Goal: Task Accomplishment & Management: Use online tool/utility

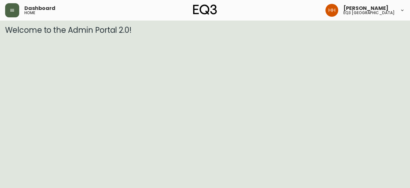
click at [16, 11] on button "button" at bounding box center [12, 10] width 14 height 14
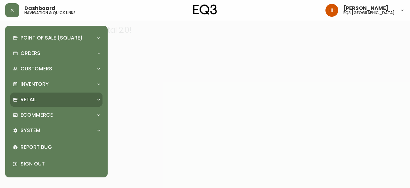
click at [73, 101] on div "Retail" at bounding box center [53, 99] width 81 height 7
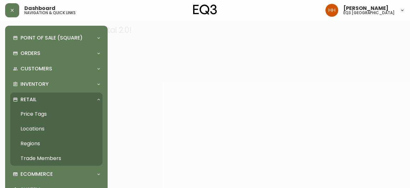
click at [38, 113] on link "Price Tags" at bounding box center [56, 113] width 92 height 15
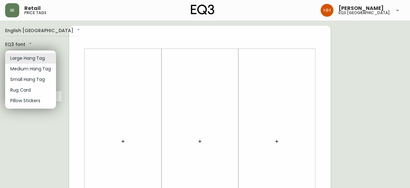
click at [24, 82] on li "Small Hang Tag" at bounding box center [30, 79] width 51 height 11
type input "small"
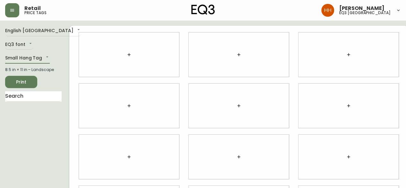
click at [126, 57] on icon "button" at bounding box center [128, 54] width 5 height 5
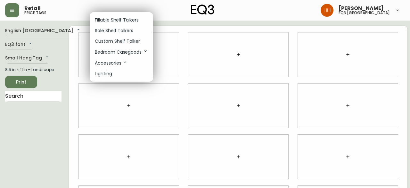
click at [117, 23] on li "Fillable Shelf Talkers" at bounding box center [121, 20] width 63 height 11
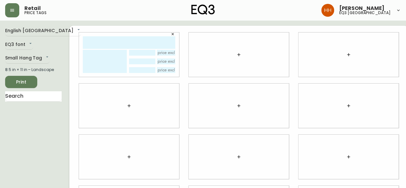
click at [110, 45] on input "text" at bounding box center [129, 42] width 92 height 13
type input "lau"
click at [96, 61] on textarea "a" at bounding box center [105, 61] width 44 height 23
type textarea "afd"
drag, startPoint x: 66, startPoint y: 56, endPoint x: -6, endPoint y: 55, distance: 71.8
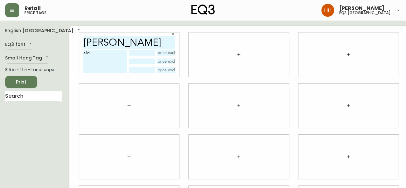
click at [0, 55] on html "Retail price tags Hayley Henderson eq3 calgary English Canada en_CA EQ3 font EQ…" at bounding box center [203, 143] width 406 height 287
click at [168, 36] on button "button" at bounding box center [173, 34] width 10 height 10
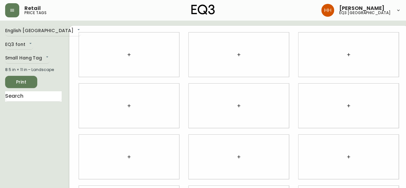
click at [126, 56] on icon "button" at bounding box center [128, 54] width 5 height 5
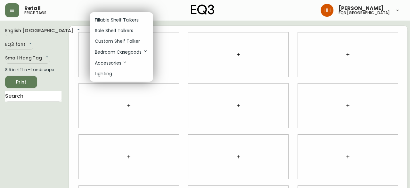
click at [113, 40] on p "Custom Shelf Talker" at bounding box center [117, 41] width 45 height 7
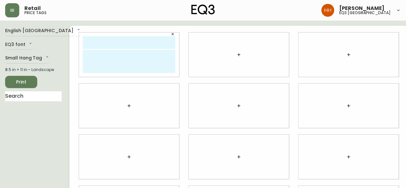
click at [95, 42] on input "text" at bounding box center [129, 42] width 92 height 13
type input "lauren mcleod"
type textarea "d"
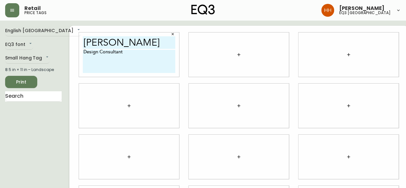
click at [88, 50] on textarea "Design Consultant" at bounding box center [129, 61] width 92 height 23
click at [137, 50] on textarea "Design Consultant" at bounding box center [129, 61] width 92 height 23
click at [83, 58] on textarea "Design Consultant lmcleod@eq3.com T 403-212-8080" at bounding box center [129, 61] width 92 height 23
click at [144, 70] on textarea "Design Consultant lmcleod@eq3.com T 403-212-8080" at bounding box center [129, 61] width 92 height 23
type textarea "Design Consultant lmcleod@eq3.com T 403-212-8080"
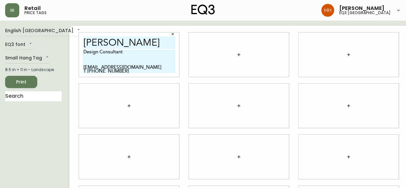
click at [232, 58] on button "button" at bounding box center [238, 54] width 13 height 13
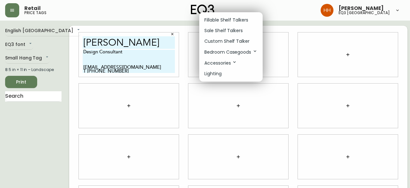
click at [223, 44] on p "Custom Shelf Talker" at bounding box center [227, 41] width 45 height 7
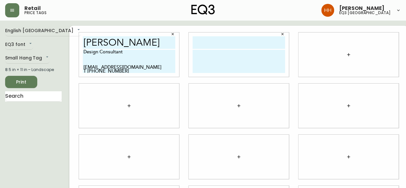
click at [346, 55] on icon "button" at bounding box center [348, 54] width 5 height 5
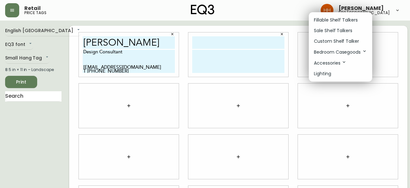
click at [331, 39] on p "Custom Shelf Talker" at bounding box center [336, 41] width 45 height 7
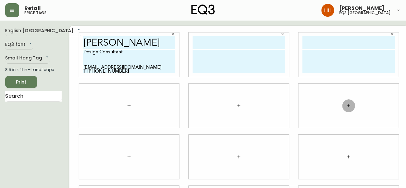
click at [342, 105] on button "button" at bounding box center [348, 105] width 13 height 13
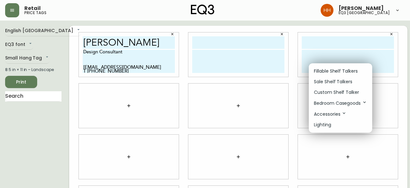
click at [327, 88] on li "Custom Shelf Talker" at bounding box center [340, 92] width 63 height 11
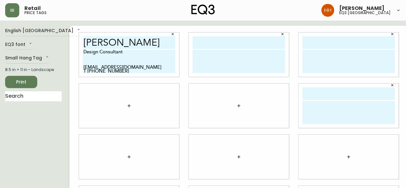
click at [232, 107] on button "button" at bounding box center [238, 105] width 13 height 13
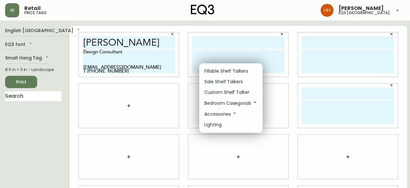
click at [217, 91] on p "Custom Shelf Talker" at bounding box center [227, 92] width 45 height 7
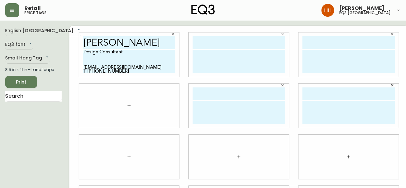
click at [126, 107] on icon "button" at bounding box center [128, 105] width 5 height 5
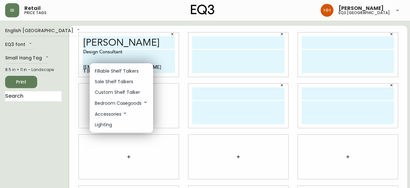
click at [112, 95] on p "Custom Shelf Talker" at bounding box center [117, 92] width 45 height 7
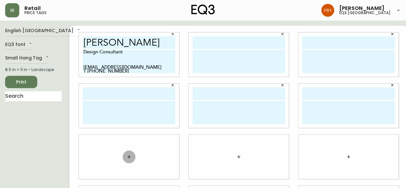
click at [123, 161] on button "button" at bounding box center [129, 156] width 13 height 13
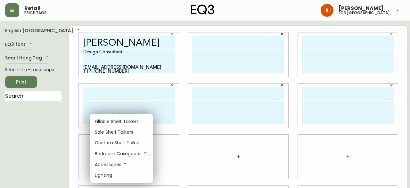
click at [119, 141] on p "Custom Shelf Talker" at bounding box center [117, 142] width 45 height 7
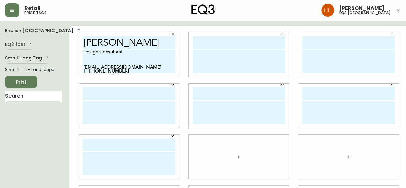
click at [236, 157] on icon "button" at bounding box center [238, 156] width 5 height 5
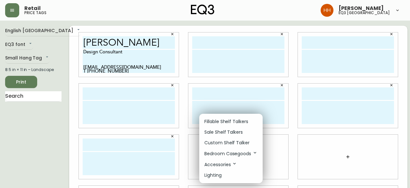
click at [229, 146] on li "Custom Shelf Talker" at bounding box center [230, 142] width 63 height 11
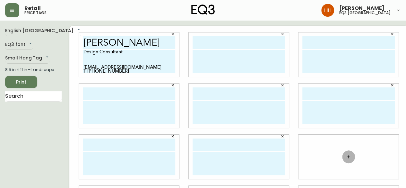
click at [344, 156] on button "button" at bounding box center [348, 156] width 13 height 13
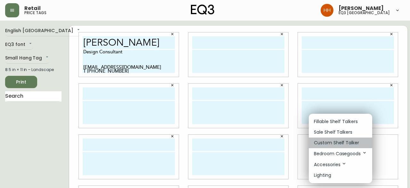
click at [328, 140] on p "Custom Shelf Talker" at bounding box center [336, 142] width 45 height 7
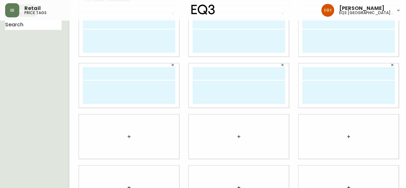
scroll to position [99, 0]
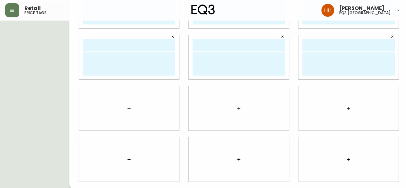
click at [339, 116] on div at bounding box center [348, 108] width 100 height 44
click at [342, 106] on button "button" at bounding box center [348, 108] width 13 height 13
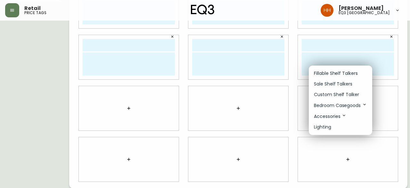
click at [332, 95] on p "Custom Shelf Talker" at bounding box center [336, 94] width 45 height 7
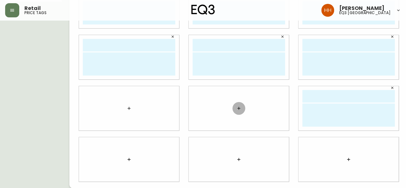
click at [232, 112] on button "button" at bounding box center [238, 108] width 13 height 13
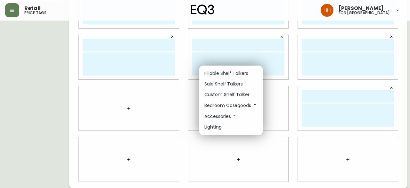
click at [220, 97] on p "Custom Shelf Talker" at bounding box center [227, 94] width 45 height 7
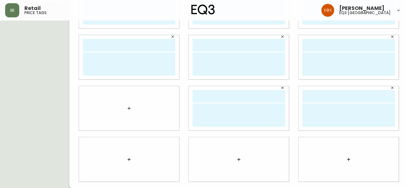
click at [112, 105] on div at bounding box center [129, 108] width 100 height 44
click at [123, 107] on button "button" at bounding box center [129, 108] width 13 height 13
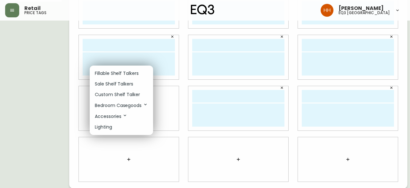
click at [112, 95] on p "Custom Shelf Talker" at bounding box center [117, 94] width 45 height 7
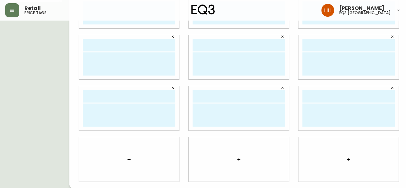
click at [124, 164] on button "button" at bounding box center [129, 159] width 13 height 13
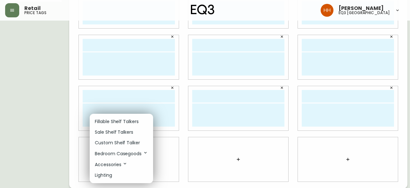
click at [121, 138] on li "Custom Shelf Talker" at bounding box center [121, 142] width 63 height 11
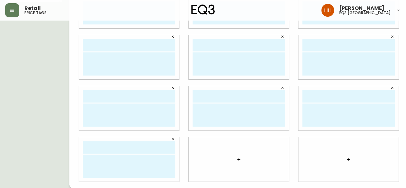
click at [239, 159] on div at bounding box center [239, 159] width 100 height 44
click at [235, 159] on button "button" at bounding box center [238, 159] width 13 height 13
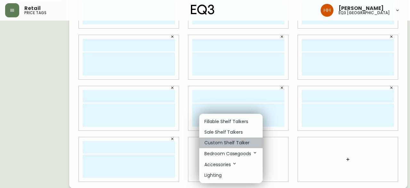
click at [233, 143] on p "Custom Shelf Talker" at bounding box center [227, 142] width 45 height 7
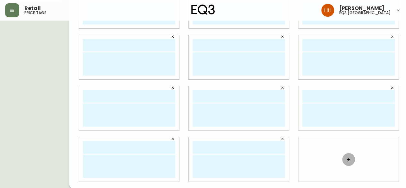
click at [342, 157] on button "button" at bounding box center [348, 159] width 13 height 13
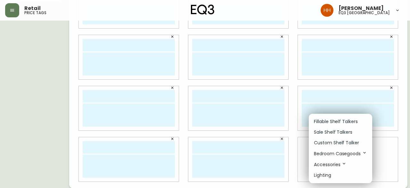
click at [328, 143] on p "Custom Shelf Talker" at bounding box center [336, 142] width 45 height 7
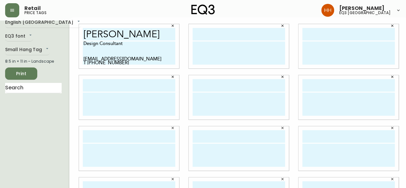
scroll to position [0, 0]
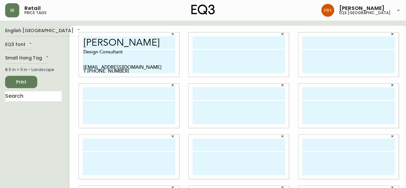
drag, startPoint x: 118, startPoint y: 70, endPoint x: 63, endPoint y: 48, distance: 59.3
click at [69, 48] on div "lauren mcleod Design Consultant lmcleod@eq3.com T 403-212-8080" at bounding box center [238, 157] width 339 height 262
click at [230, 71] on textarea at bounding box center [238, 61] width 92 height 23
paste textarea "Design Consultant lmcleod@eq3.com T 403-212-8080"
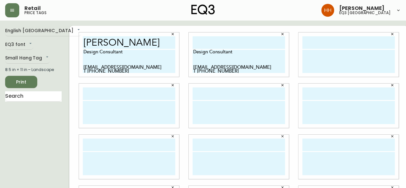
type textarea "Design Consultant lmcleod@eq3.com T 403-212-8080"
click at [312, 66] on textarea at bounding box center [348, 61] width 92 height 23
paste textarea "Design Consultant lmcleod@eq3.com T 403-212-8080"
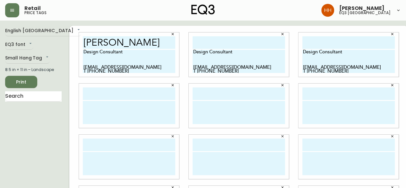
type textarea "Design Consultant lmcleod@eq3.com T 403-212-8080"
click at [302, 116] on textarea at bounding box center [348, 112] width 92 height 23
paste textarea "Design Consultant lmcleod@eq3.com T 403-212-8080"
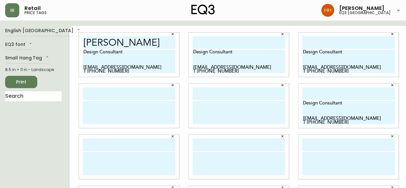
type textarea "Design Consultant lmcleod@eq3.com T 403-212-8080"
click at [217, 113] on textarea at bounding box center [238, 112] width 92 height 23
paste textarea "Design Consultant lmcleod@eq3.com T 403-212-8080"
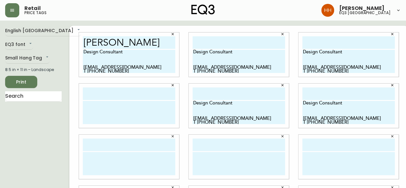
type textarea "Design Consultant lmcleod@eq3.com T 403-212-8080"
click at [108, 113] on textarea at bounding box center [129, 112] width 92 height 23
paste textarea "Design Consultant lmcleod@eq3.com T 403-212-8080"
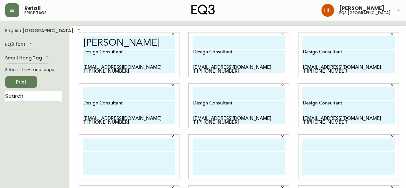
type textarea "Design Consultant lmcleod@eq3.com T 403-212-8080"
drag, startPoint x: 112, startPoint y: 166, endPoint x: 115, endPoint y: 165, distance: 4.0
click at [112, 166] on textarea at bounding box center [129, 163] width 92 height 23
paste textarea "Design Consultant lmcleod@eq3.com T 403-212-8080"
type textarea "Design Consultant lmcleod@eq3.com T 403-212-8080"
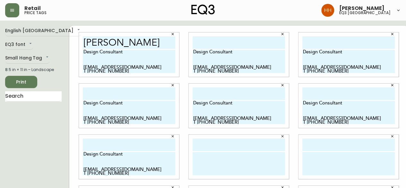
click at [223, 166] on textarea at bounding box center [238, 163] width 92 height 23
paste textarea "Design Consultant lmcleod@eq3.com T 403-212-8080"
type textarea "Design Consultant lmcleod@eq3.com T 403-212-8080"
click at [304, 162] on textarea at bounding box center [348, 163] width 92 height 23
paste textarea "Design Consultant lmcleod@eq3.com T 403-212-8080"
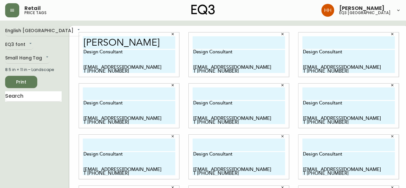
scroll to position [99, 0]
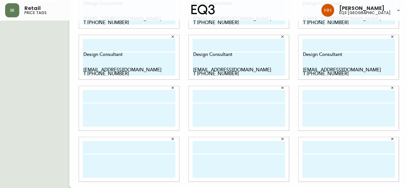
type textarea "Design Consultant lmcleod@eq3.com T 403-212-8080"
click at [307, 115] on textarea at bounding box center [348, 114] width 92 height 23
paste textarea "Design Consultant lmcleod@eq3.com T 403-212-8080"
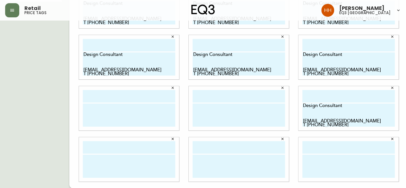
type textarea "Design Consultant lmcleod@eq3.com T 403-212-8080"
click at [212, 112] on textarea at bounding box center [238, 114] width 92 height 23
paste textarea "Design Consultant lmcleod@eq3.com T 403-212-8080"
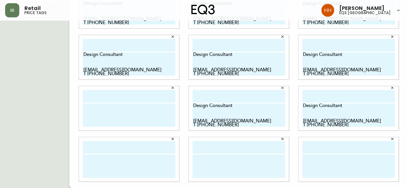
type textarea "Design Consultant lmcleod@eq3.com T 403-212-8080"
click at [101, 116] on textarea at bounding box center [129, 114] width 92 height 23
paste textarea "Design Consultant lmcleod@eq3.com T 403-212-8080"
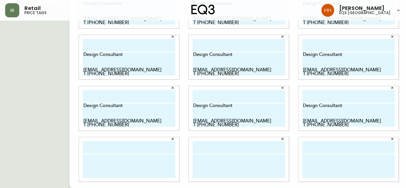
type textarea "Design Consultant lmcleod@eq3.com T 403-212-8080"
drag, startPoint x: 116, startPoint y: 164, endPoint x: 174, endPoint y: 169, distance: 58.0
click at [116, 164] on textarea at bounding box center [129, 165] width 92 height 23
paste textarea "Design Consultant lmcleod@eq3.com T 403-212-8080"
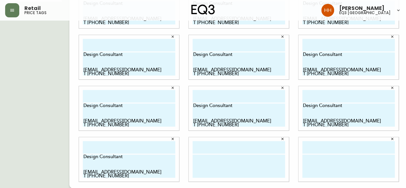
type textarea "Design Consultant lmcleod@eq3.com T 403-212-8080"
click at [246, 169] on textarea at bounding box center [238, 165] width 92 height 23
paste textarea "Design Consultant lmcleod@eq3.com T 403-212-8080"
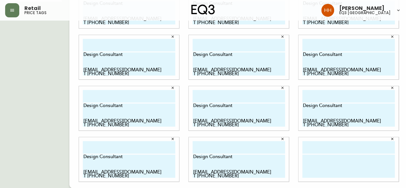
type textarea "Design Consultant lmcleod@eq3.com T 403-212-8080"
click at [329, 176] on textarea at bounding box center [348, 165] width 92 height 23
type textarea "v"
paste textarea "Design Consultant lmcleod@eq3.com T 403-212-8080"
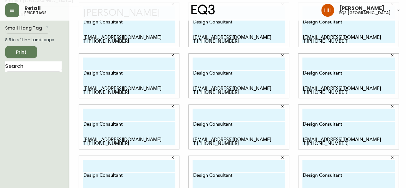
scroll to position [0, 0]
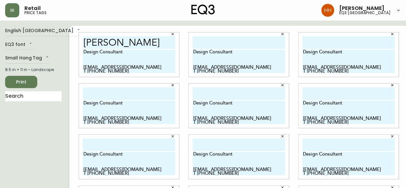
type textarea "Design Consultant lmcleod@eq3.com T 403-212-8080"
drag, startPoint x: 155, startPoint y: 43, endPoint x: -26, endPoint y: 47, distance: 181.6
click at [0, 47] on html "Retail price tags Hayley Henderson eq3 calgary English Canada en_CA EQ3 font EQ…" at bounding box center [203, 143] width 406 height 287
click at [236, 46] on input "text" at bounding box center [238, 42] width 92 height 13
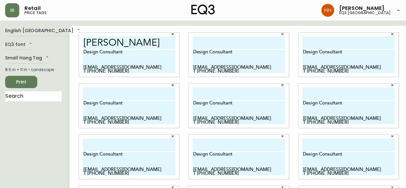
scroll to position [0, 0]
paste input "lauren mcleod"
type input "lauren mcleod"
drag, startPoint x: 309, startPoint y: 41, endPoint x: 321, endPoint y: 95, distance: 55.8
click at [309, 41] on input "text" at bounding box center [348, 42] width 92 height 13
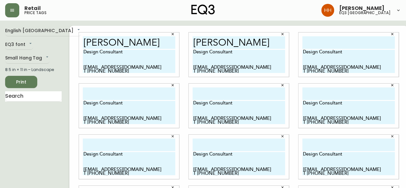
paste input "lauren mcleod"
type input "lauren mcleod"
drag, startPoint x: 319, startPoint y: 96, endPoint x: 265, endPoint y: 92, distance: 54.0
click at [319, 96] on input "text" at bounding box center [348, 93] width 92 height 13
paste input "lauren mcleod"
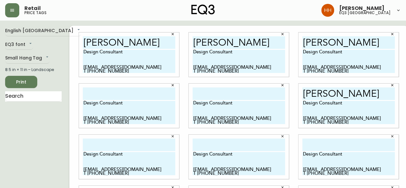
type input "lauren mcleod"
click at [250, 93] on input "text" at bounding box center [238, 93] width 92 height 13
paste input "lauren mcleod"
type input "lauren mcleod"
drag, startPoint x: 94, startPoint y: 94, endPoint x: 97, endPoint y: 97, distance: 4.4
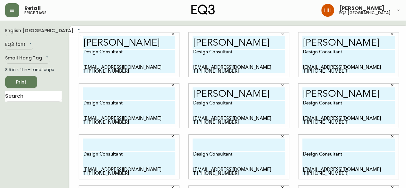
click at [94, 94] on input "text" at bounding box center [129, 93] width 92 height 13
paste input "lauren mcleod"
type input "lauren mcleod"
click at [93, 136] on div "Design Consultant lmcleod@eq3.com T 403-212-8080" at bounding box center [129, 156] width 100 height 44
click at [161, 144] on input "text" at bounding box center [129, 144] width 92 height 13
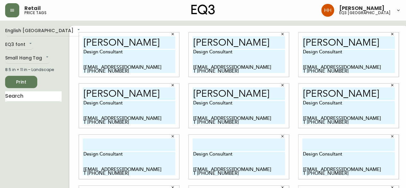
paste input "lauren mcleod"
type input "lauren mcleod"
click at [225, 145] on input "text" at bounding box center [238, 144] width 92 height 13
paste input "lauren mcleod"
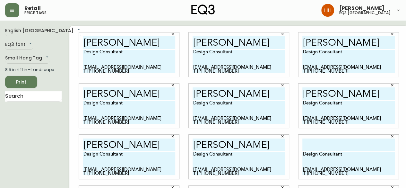
type input "lauren mcleod"
click at [334, 148] on input "text" at bounding box center [348, 144] width 92 height 13
paste input "lauren mcleod"
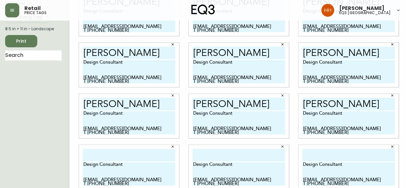
scroll to position [64, 0]
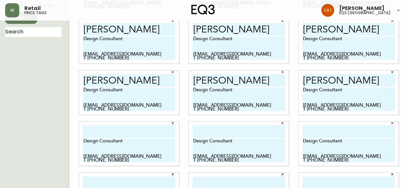
type input "lauren mcleod"
click at [139, 129] on input "text" at bounding box center [129, 131] width 92 height 13
paste input "lauren mcleod"
type input "lauren mcleod"
click at [212, 131] on input "text" at bounding box center [238, 131] width 92 height 13
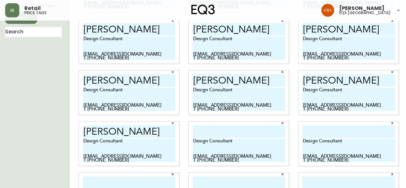
paste input "lauren mcleod"
type input "lauren mcleod"
click at [320, 129] on input "text" at bounding box center [348, 131] width 92 height 13
paste input "lauren mcleod"
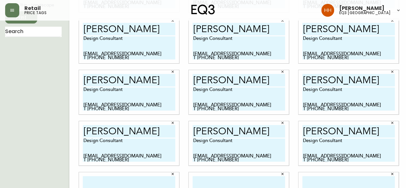
scroll to position [99, 0]
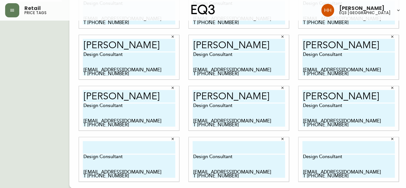
type input "lauren mcleod"
drag, startPoint x: 325, startPoint y: 147, endPoint x: 292, endPoint y: 145, distance: 32.7
click at [325, 147] on input "text" at bounding box center [348, 147] width 92 height 13
paste input "lauren mcleod"
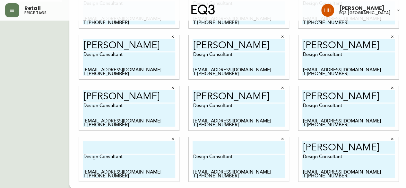
type input "lauren mcleod"
drag, startPoint x: 218, startPoint y: 147, endPoint x: 182, endPoint y: 147, distance: 36.6
click at [218, 147] on input "text" at bounding box center [238, 147] width 92 height 13
paste input "lauren mcleod"
type input "lauren mcleod"
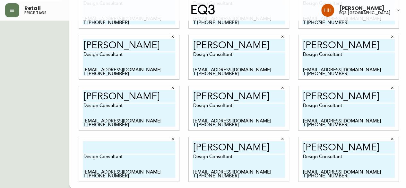
click at [123, 146] on input "text" at bounding box center [129, 147] width 92 height 13
paste input "lauren mcleod"
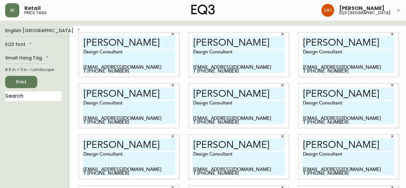
type input "lauren mcleod"
click at [27, 89] on div "English Canada en_CA EQ3 font EQ3 Small Hang Tag small 8.5 in × 11 in – Landsca…" at bounding box center [37, 157] width 64 height 262
click at [30, 81] on span "Print" at bounding box center [21, 82] width 22 height 8
click at [24, 82] on span "Print" at bounding box center [21, 82] width 22 height 8
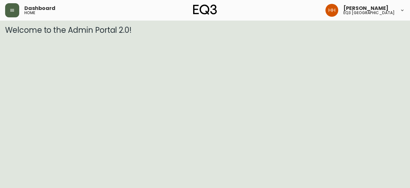
click at [11, 12] on icon "button" at bounding box center [12, 10] width 5 height 5
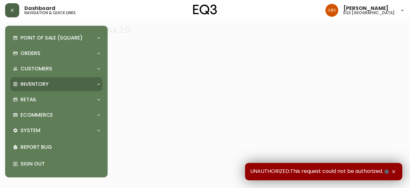
click at [37, 82] on p "Inventory" at bounding box center [35, 83] width 28 height 7
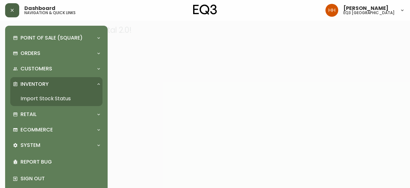
drag, startPoint x: 39, startPoint y: 99, endPoint x: 77, endPoint y: 86, distance: 40.0
click at [39, 99] on link "Import Stock Status" at bounding box center [56, 98] width 92 height 15
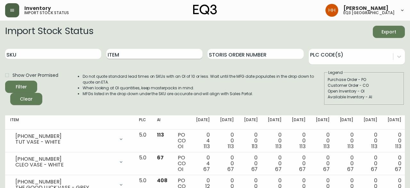
click at [135, 56] on input "Item" at bounding box center [154, 54] width 96 height 10
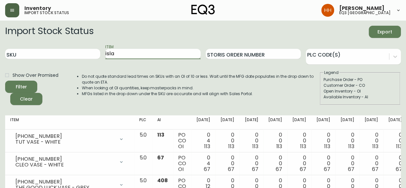
type input "isla"
click at [5, 80] on button "Filter" at bounding box center [21, 86] width 32 height 12
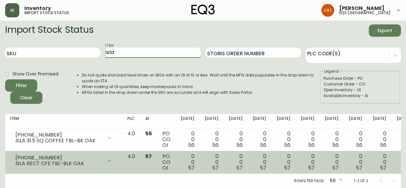
scroll to position [6, 0]
